Goal: Check status: Check status

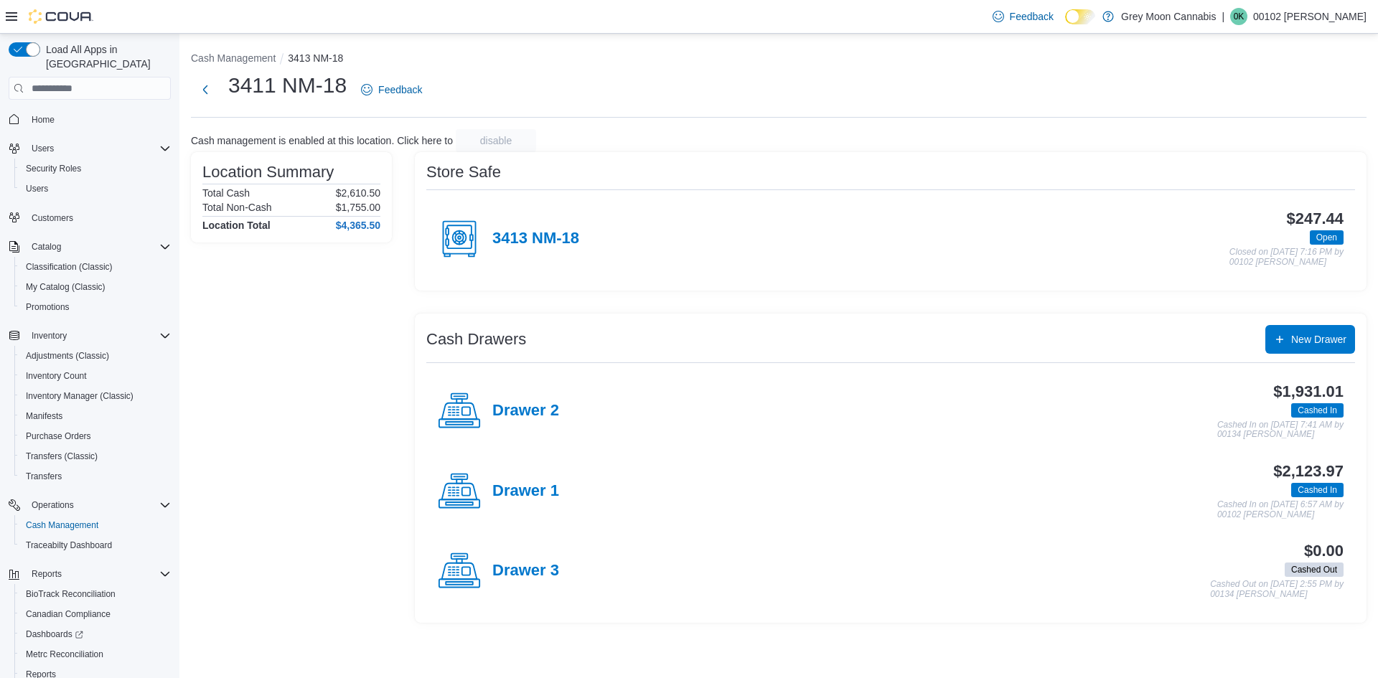
scroll to position [22, 0]
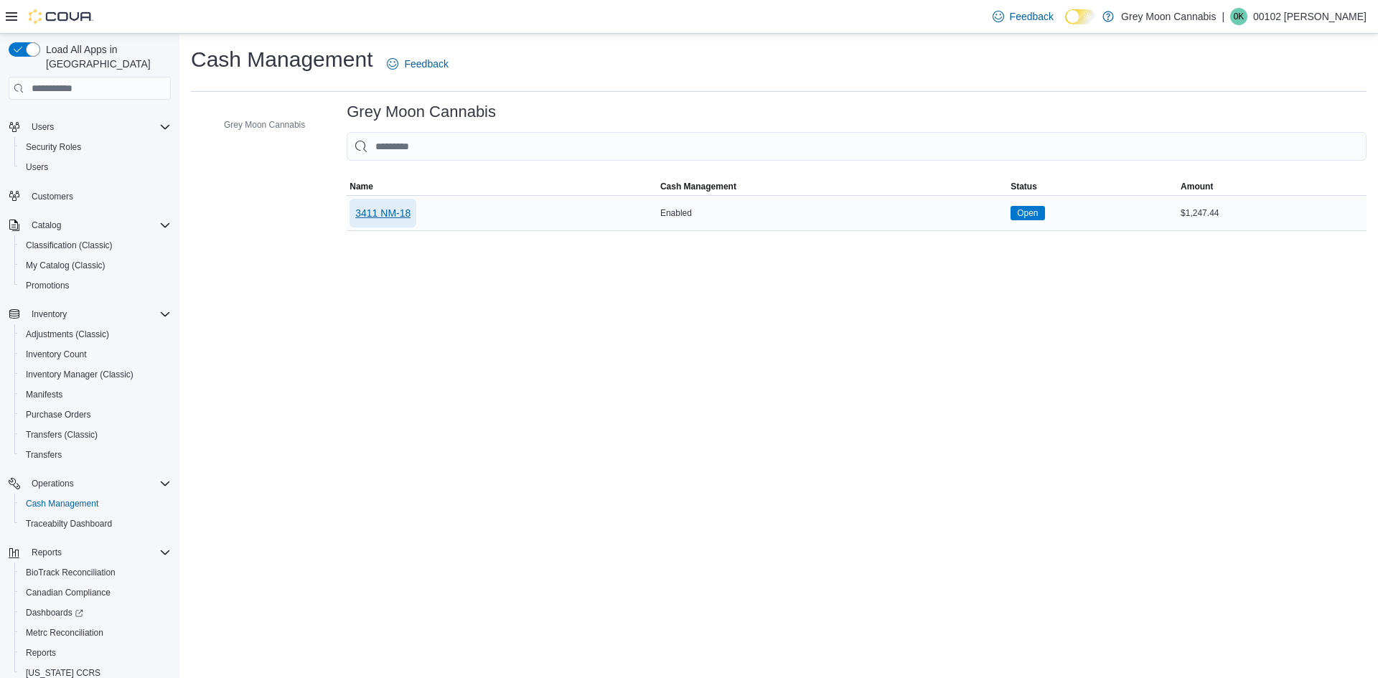
click at [395, 215] on span "3411 NM-18" at bounding box center [382, 213] width 55 height 14
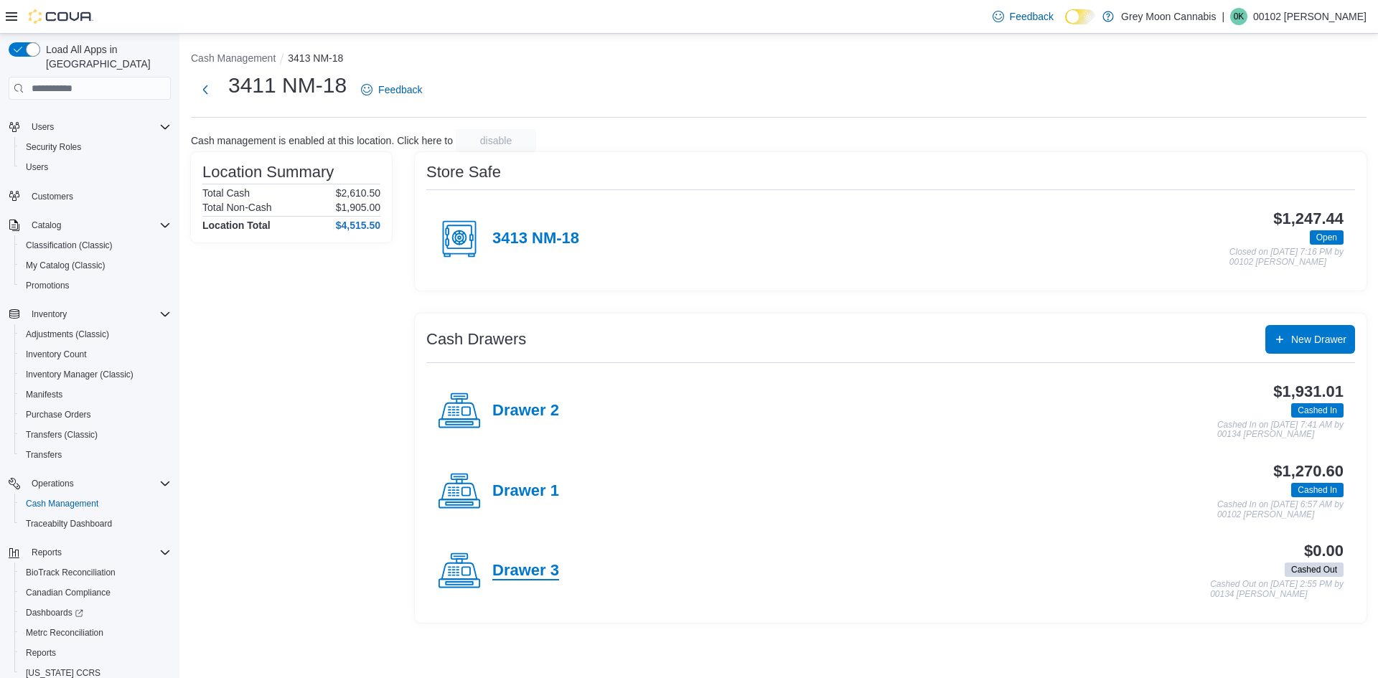
click at [532, 576] on h4 "Drawer 3" at bounding box center [525, 571] width 67 height 19
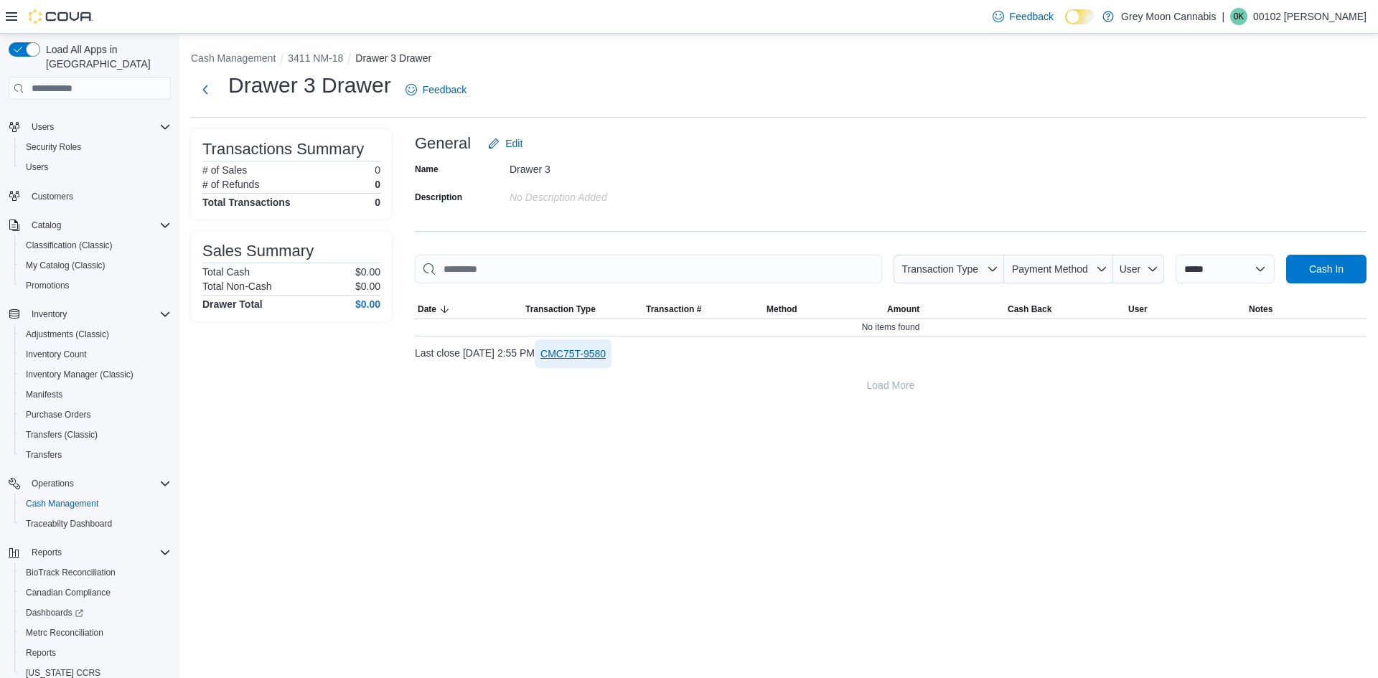
click at [606, 356] on span "CMC75T-9580" at bounding box center [572, 354] width 65 height 14
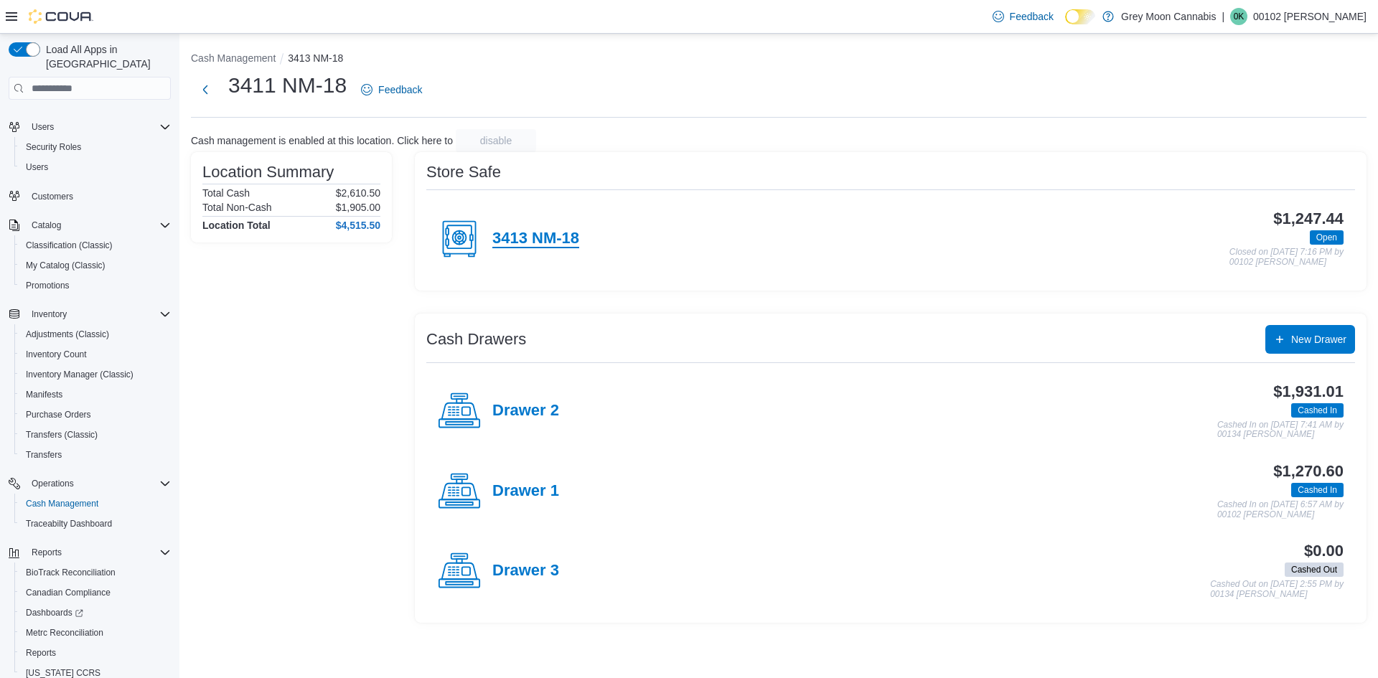
click at [557, 244] on h4 "3413 NM-18" at bounding box center [535, 239] width 87 height 19
